Goal: Transaction & Acquisition: Purchase product/service

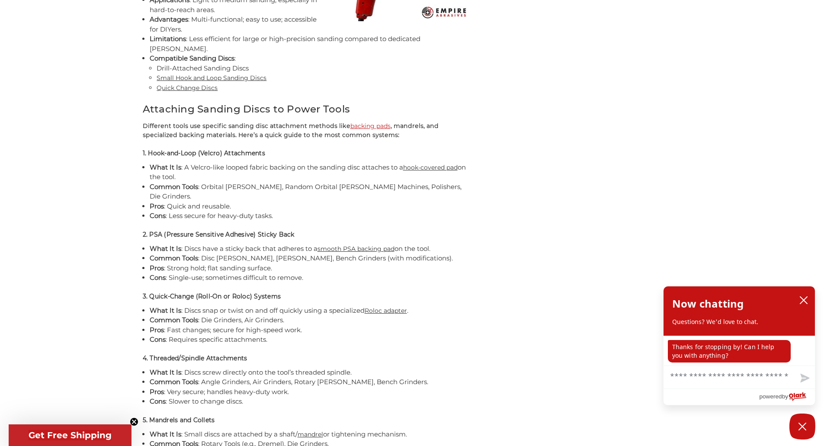
scroll to position [1861, 0]
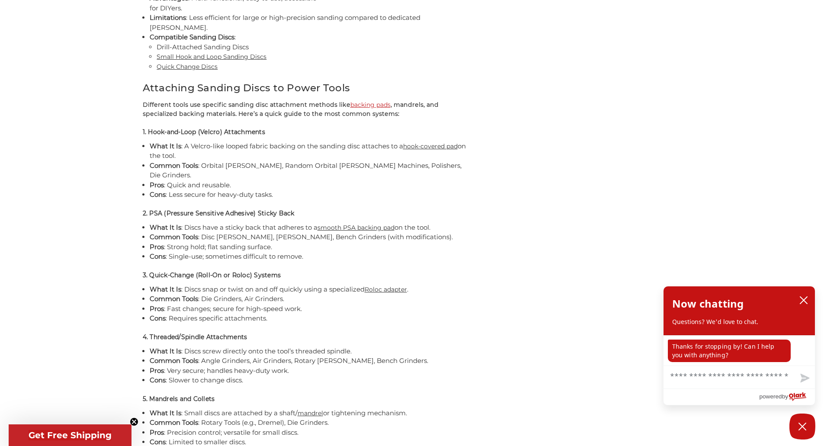
click at [310, 409] on link "mandrel" at bounding box center [311, 413] width 26 height 8
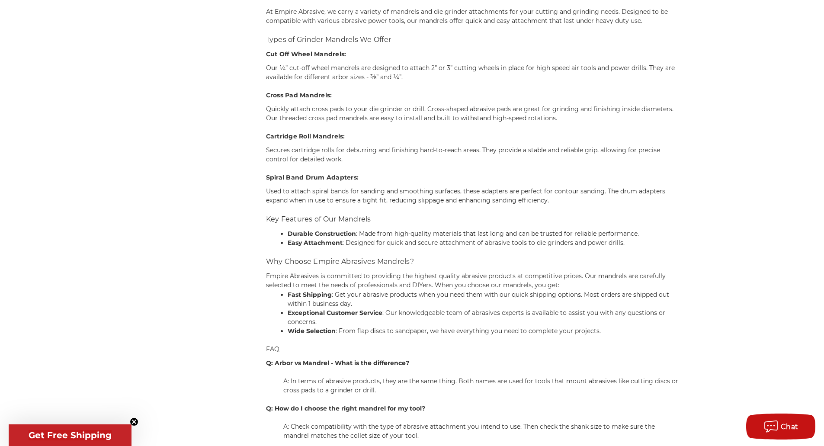
scroll to position [1341, 0]
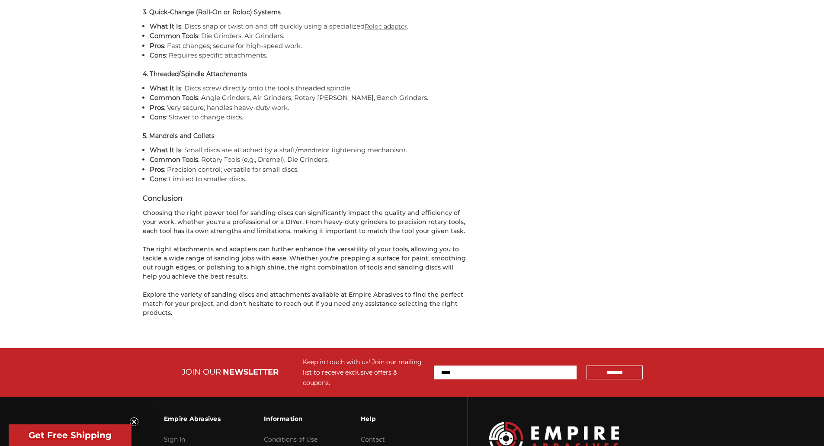
scroll to position [1861, 0]
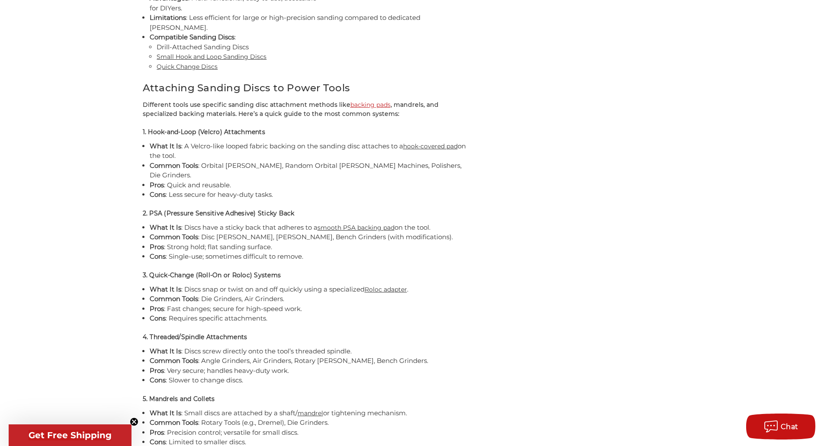
click at [398, 286] on link "Roloc adapter" at bounding box center [386, 290] width 42 height 8
